Goal: Navigation & Orientation: Find specific page/section

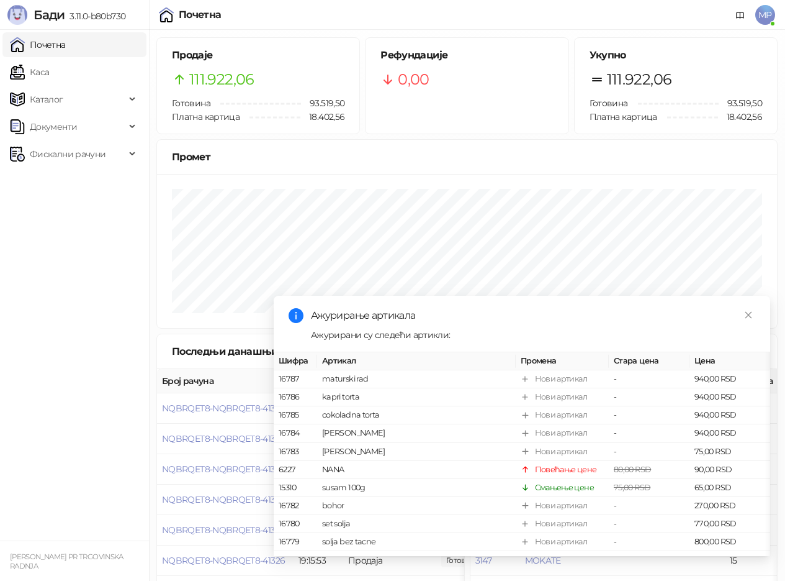
click at [49, 83] on link "Каса" at bounding box center [29, 72] width 39 height 25
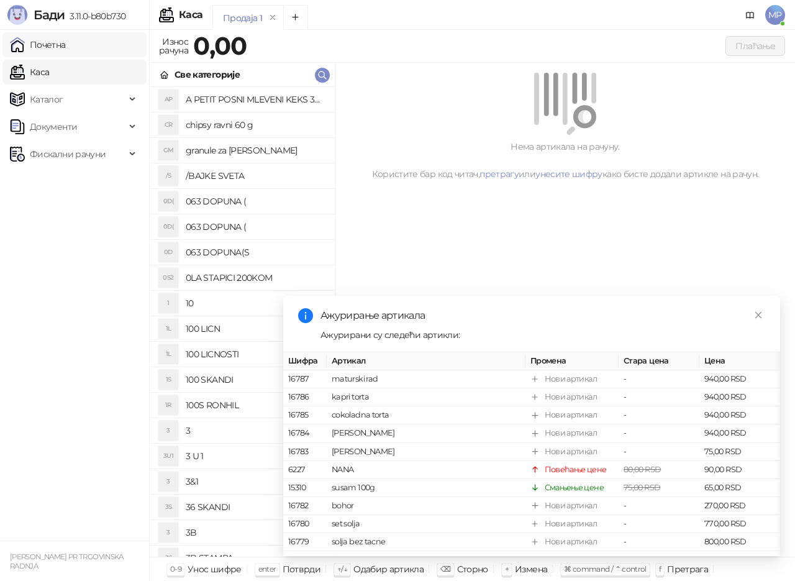
click at [66, 49] on link "Почетна" at bounding box center [38, 44] width 56 height 25
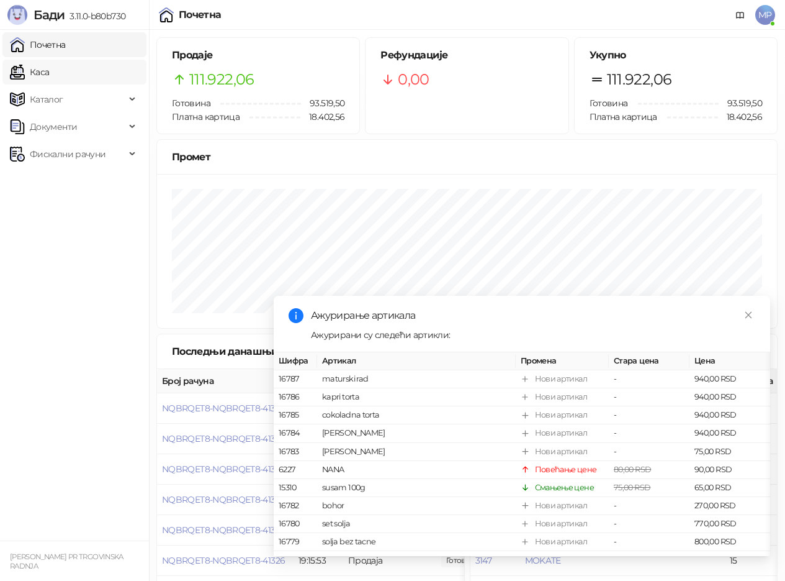
click at [42, 75] on link "Каса" at bounding box center [29, 72] width 39 height 25
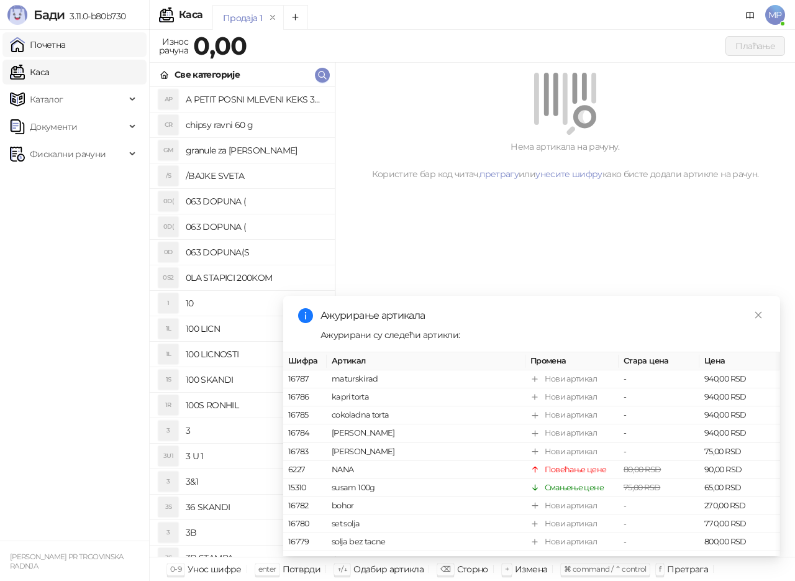
click at [51, 50] on link "Почетна" at bounding box center [38, 44] width 56 height 25
